Goal: Navigation & Orientation: Find specific page/section

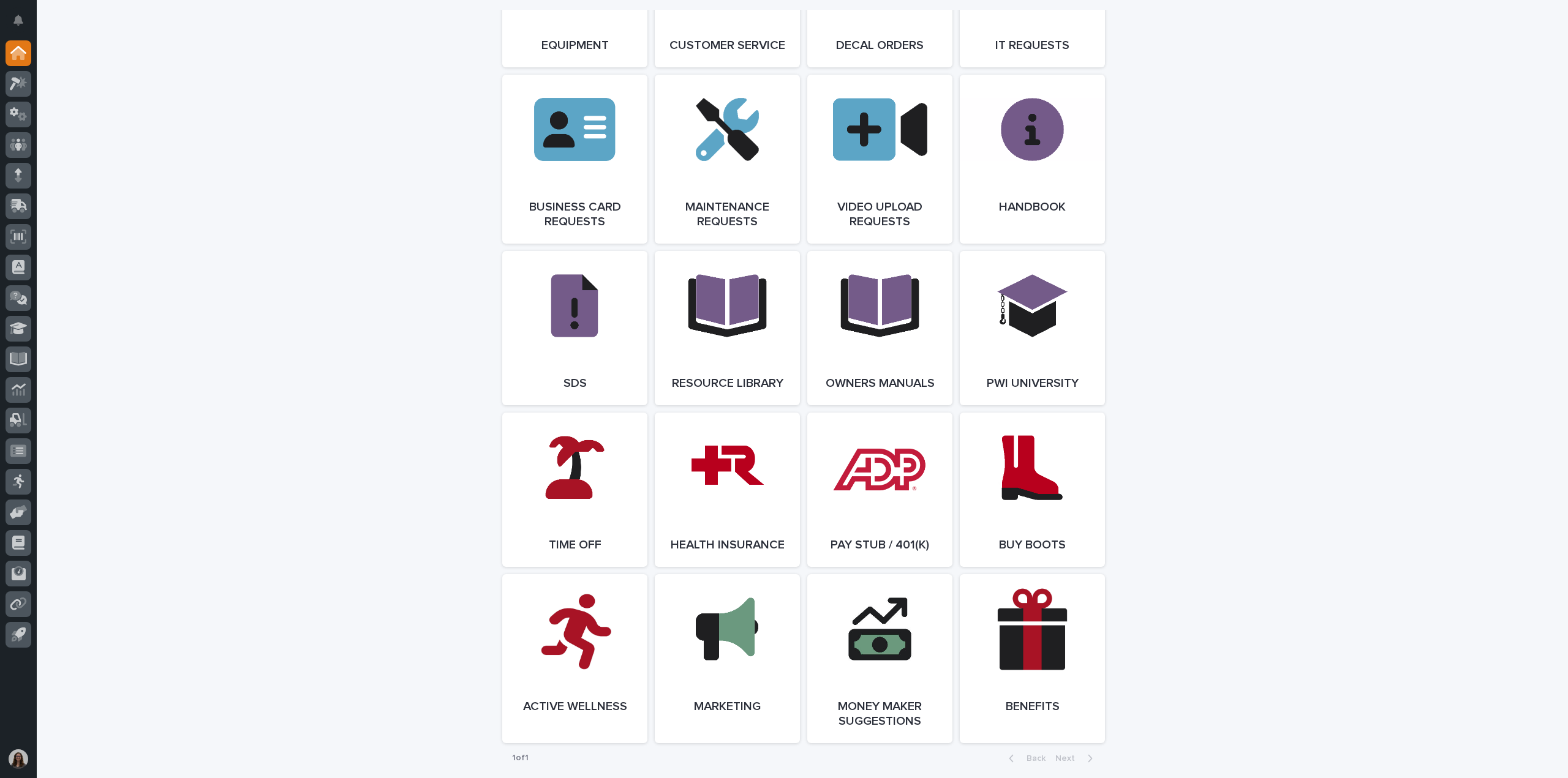
scroll to position [1960, 0]
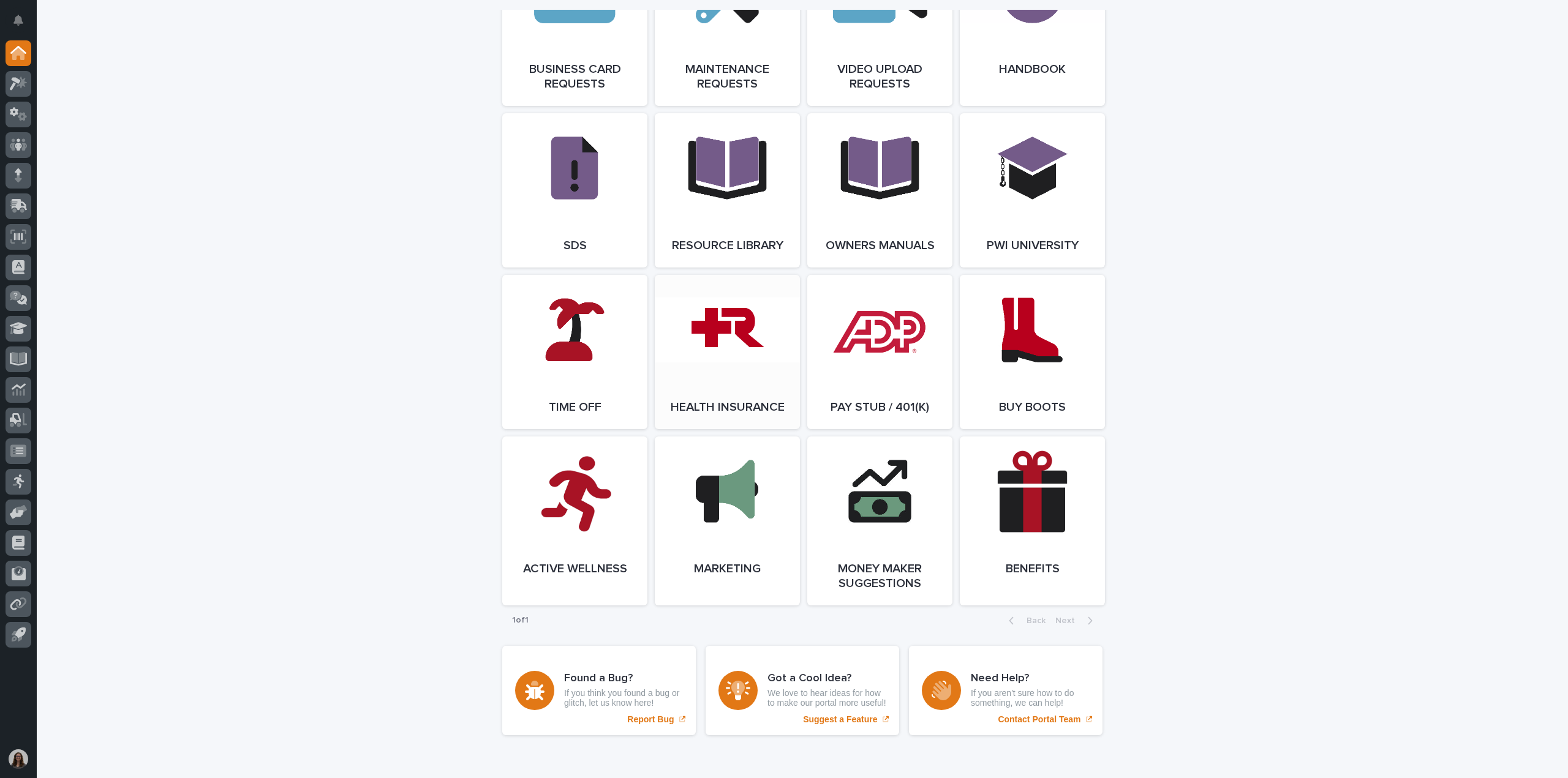
click at [779, 420] on link "Open Link" at bounding box center [728, 352] width 145 height 154
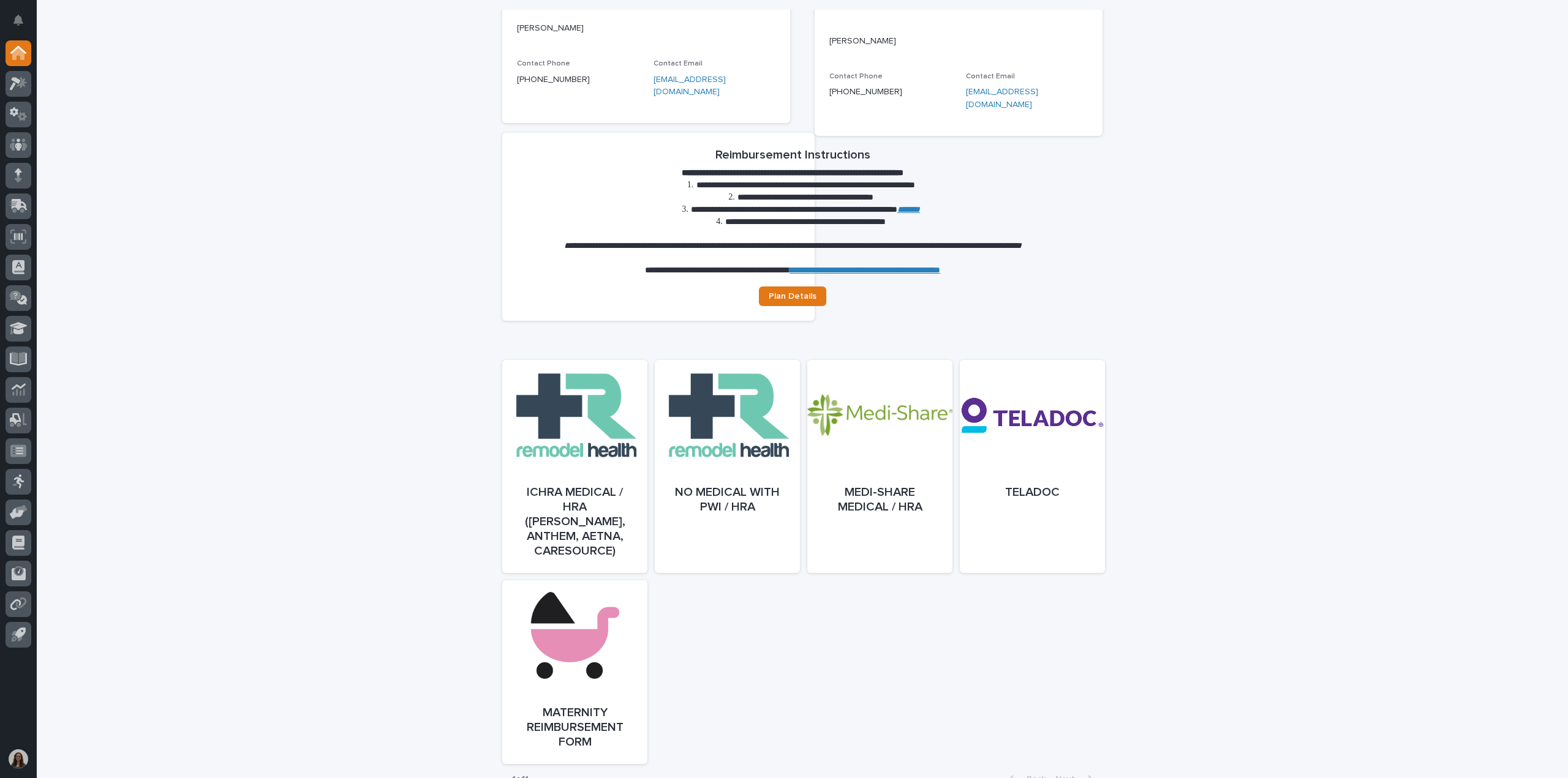
scroll to position [306, 0]
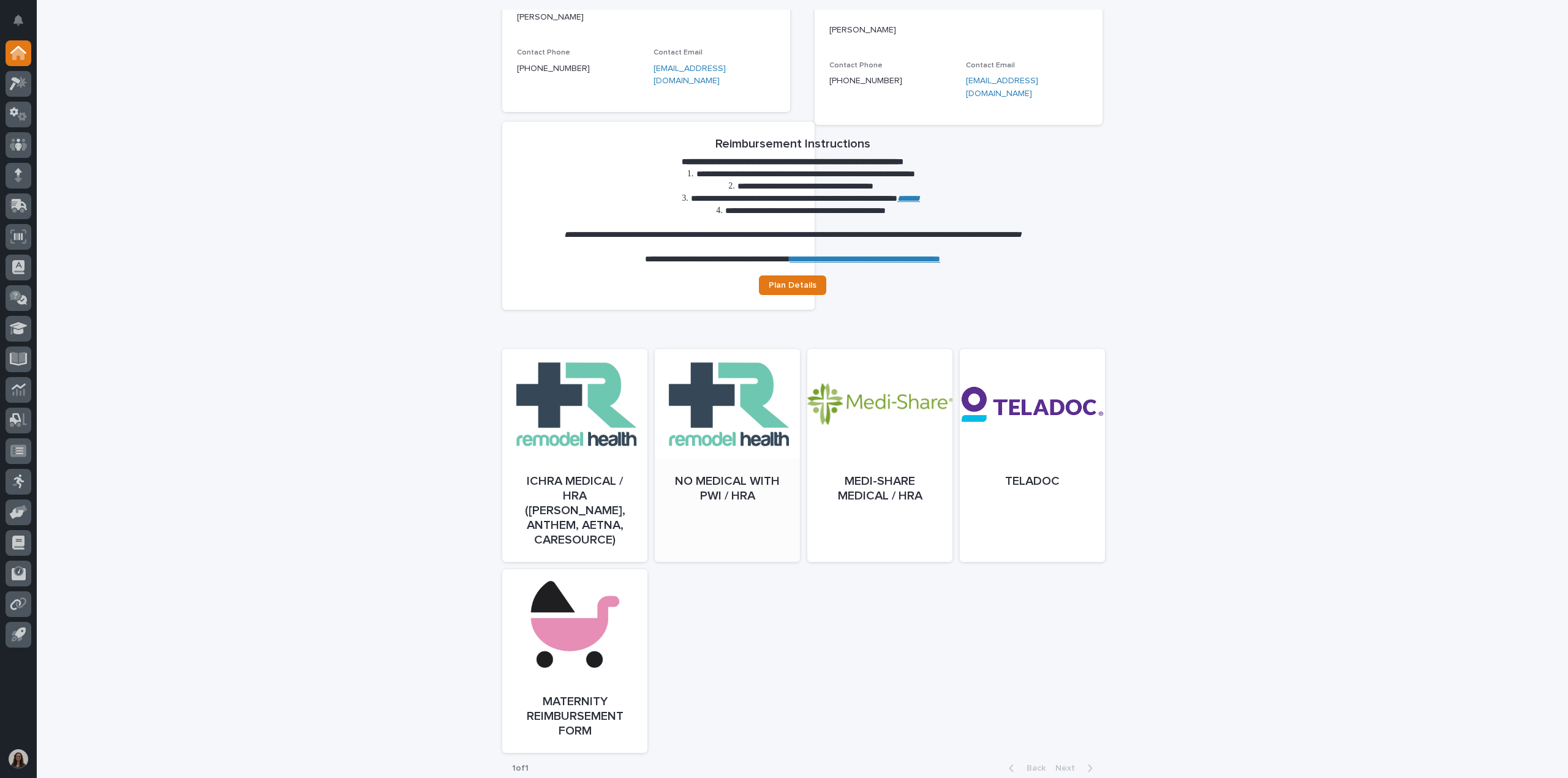
click at [786, 504] on div at bounding box center [728, 467] width 145 height 213
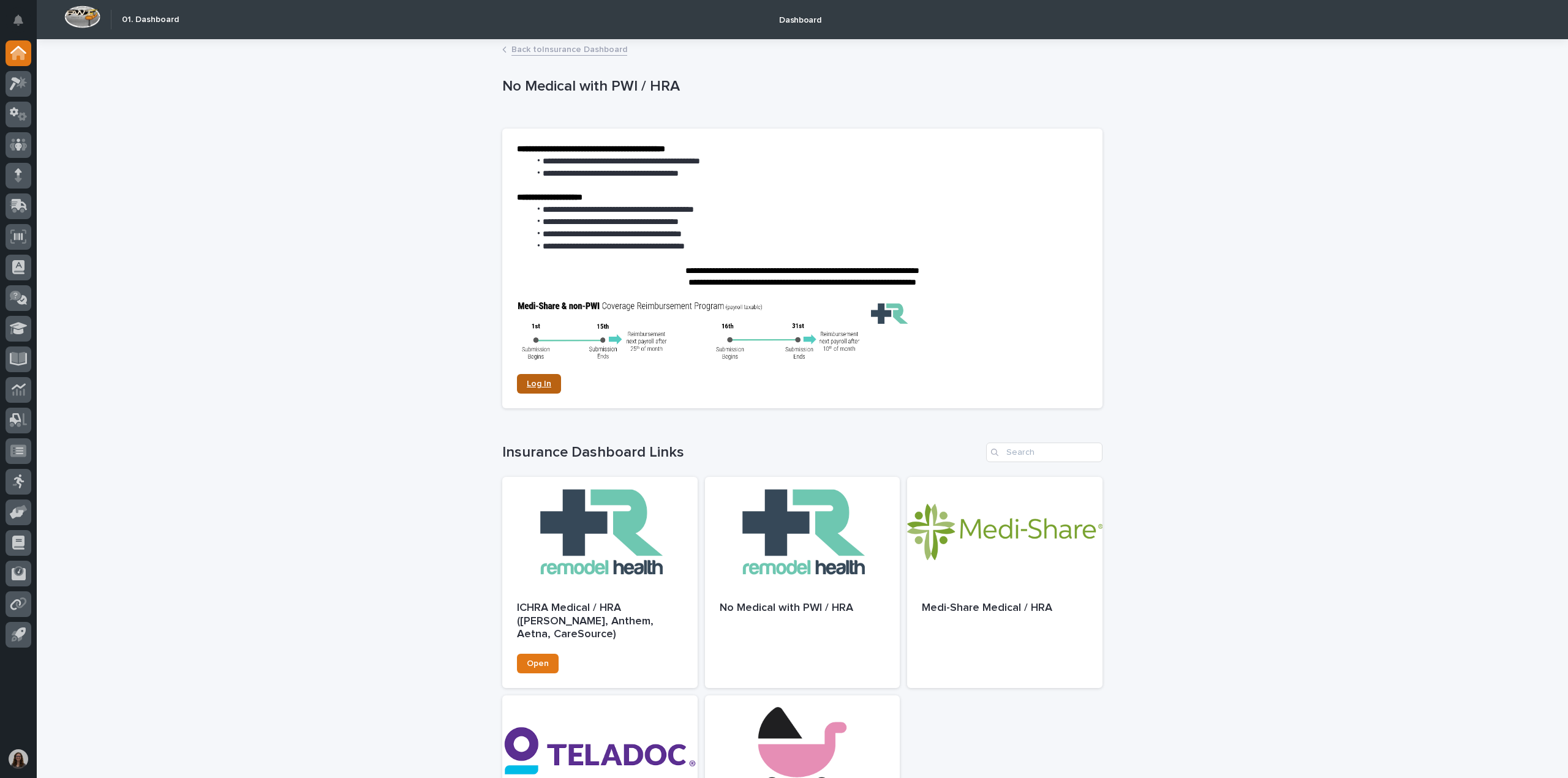
click at [542, 382] on span "Log In" at bounding box center [539, 384] width 24 height 8
